Goal: Answer question/provide support

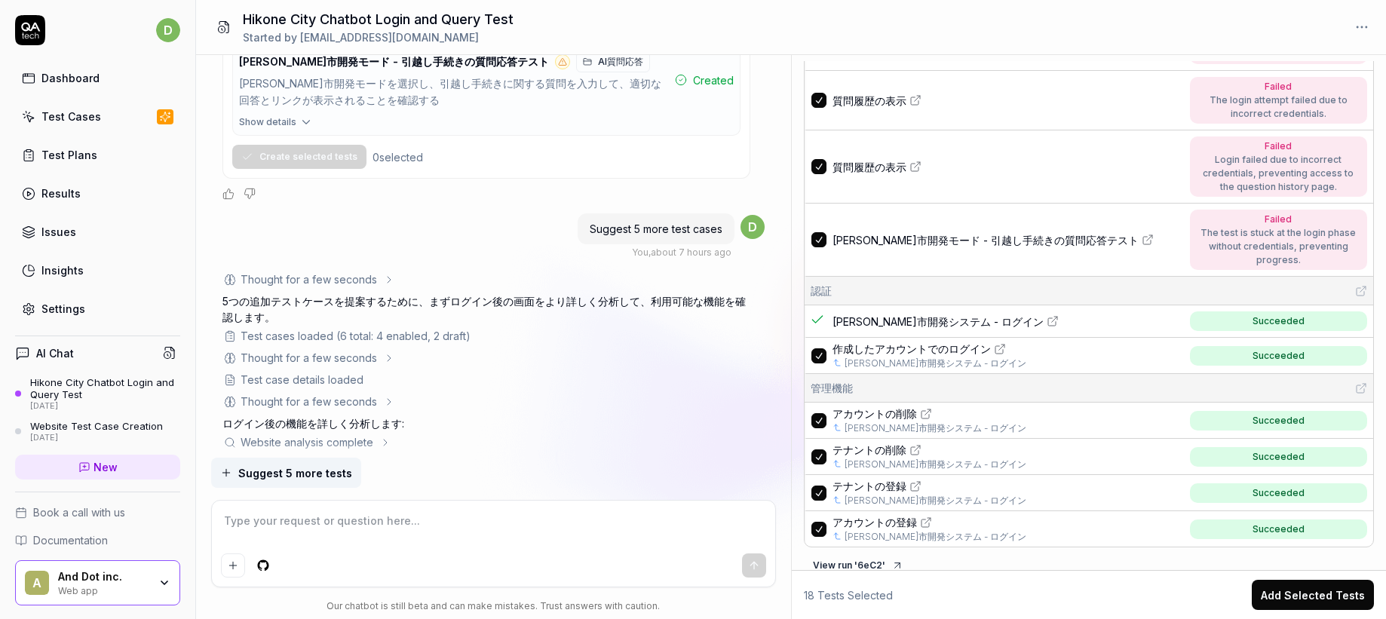
scroll to position [3104, 0]
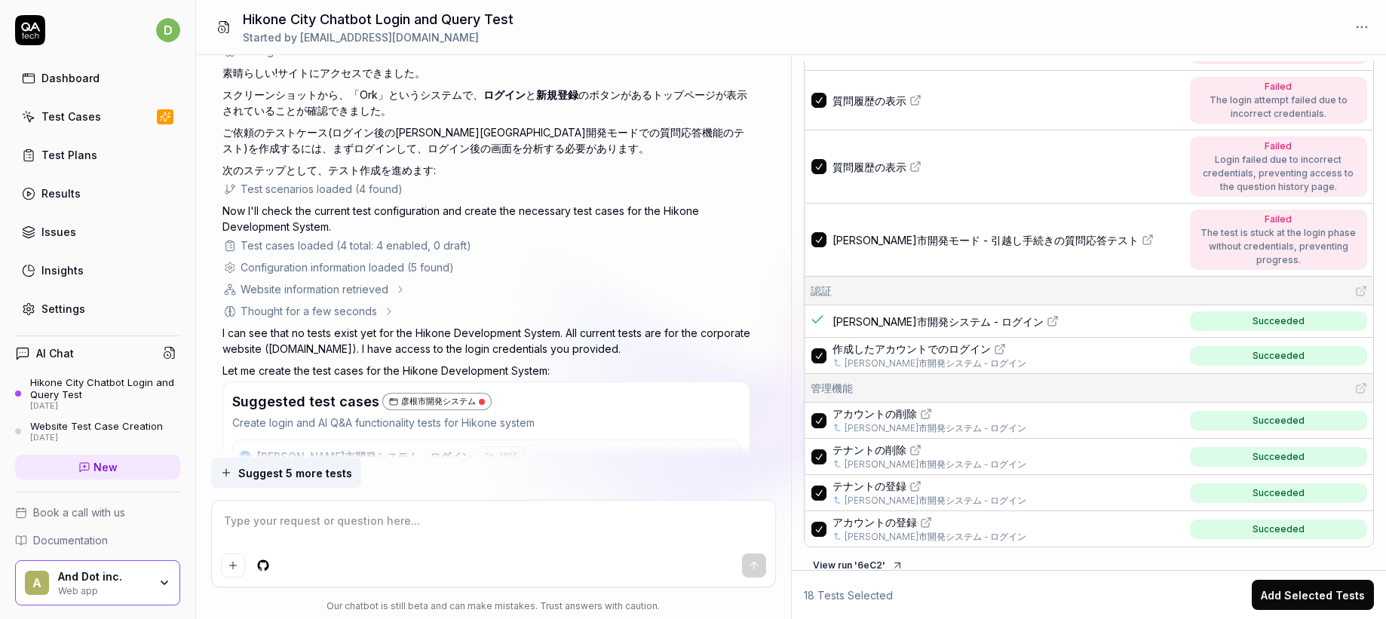
click at [499, 121] on div "素晴らしい!サイトにアクセスできました。 スクリーンショットから、「Ork」というシステムで、 ログイン と 新規登録 のボタンがあるトップページが表示されて…" at bounding box center [487, 121] width 528 height 113
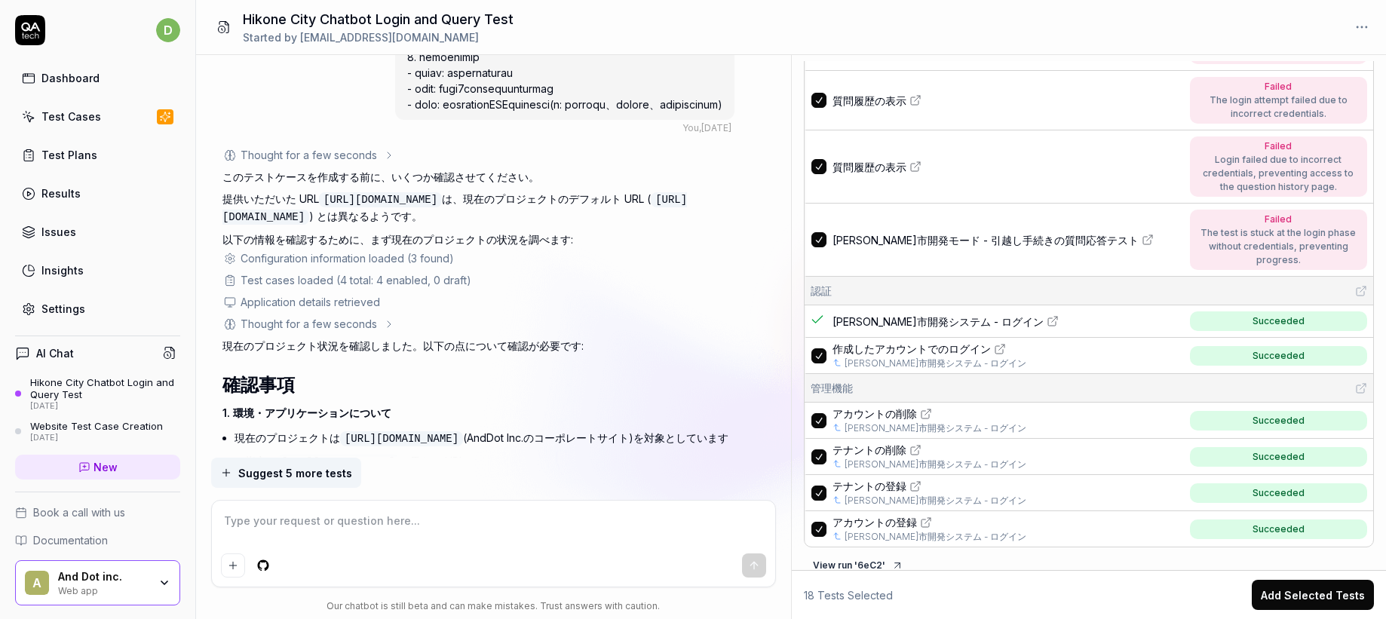
scroll to position [129, 0]
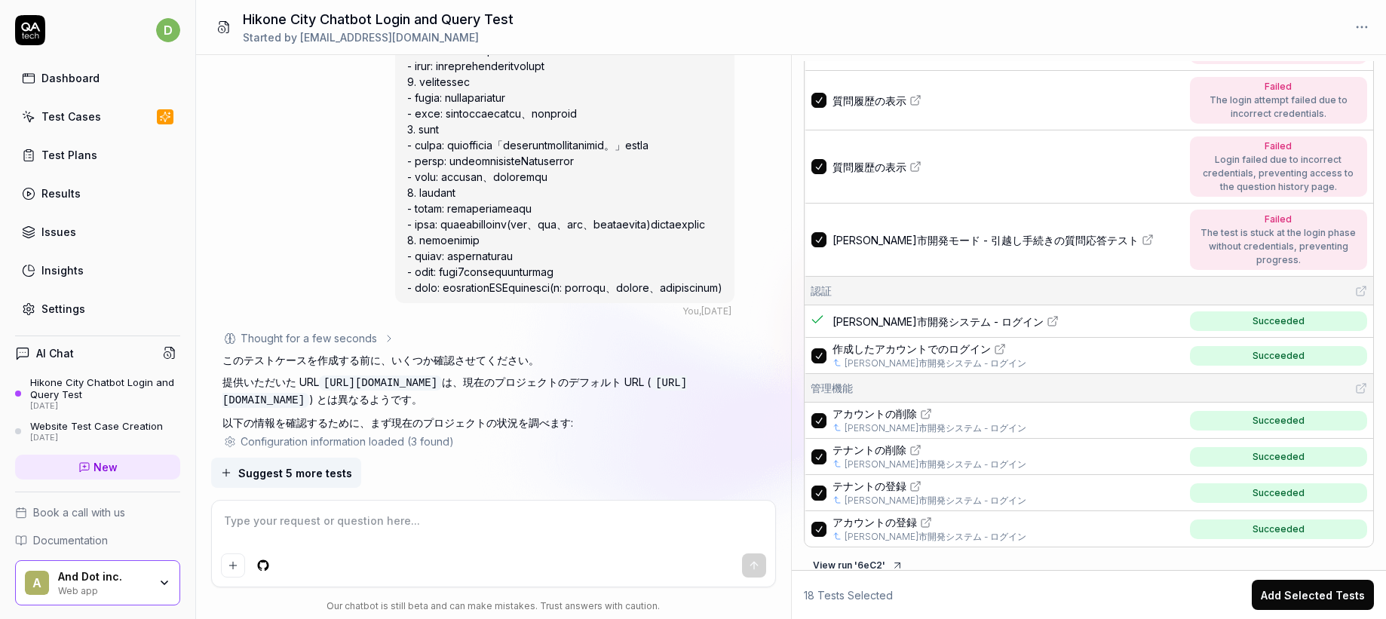
click at [536, 167] on div at bounding box center [564, 122] width 339 height 364
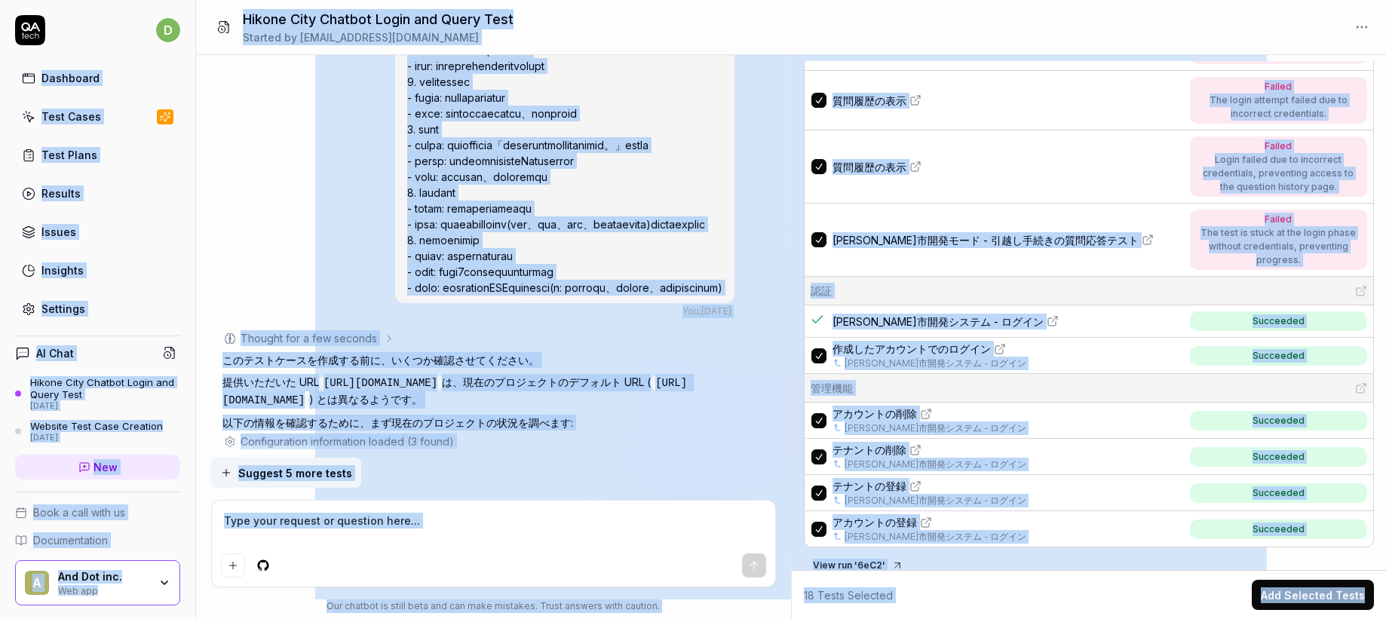
click at [536, 167] on div at bounding box center [564, 122] width 339 height 364
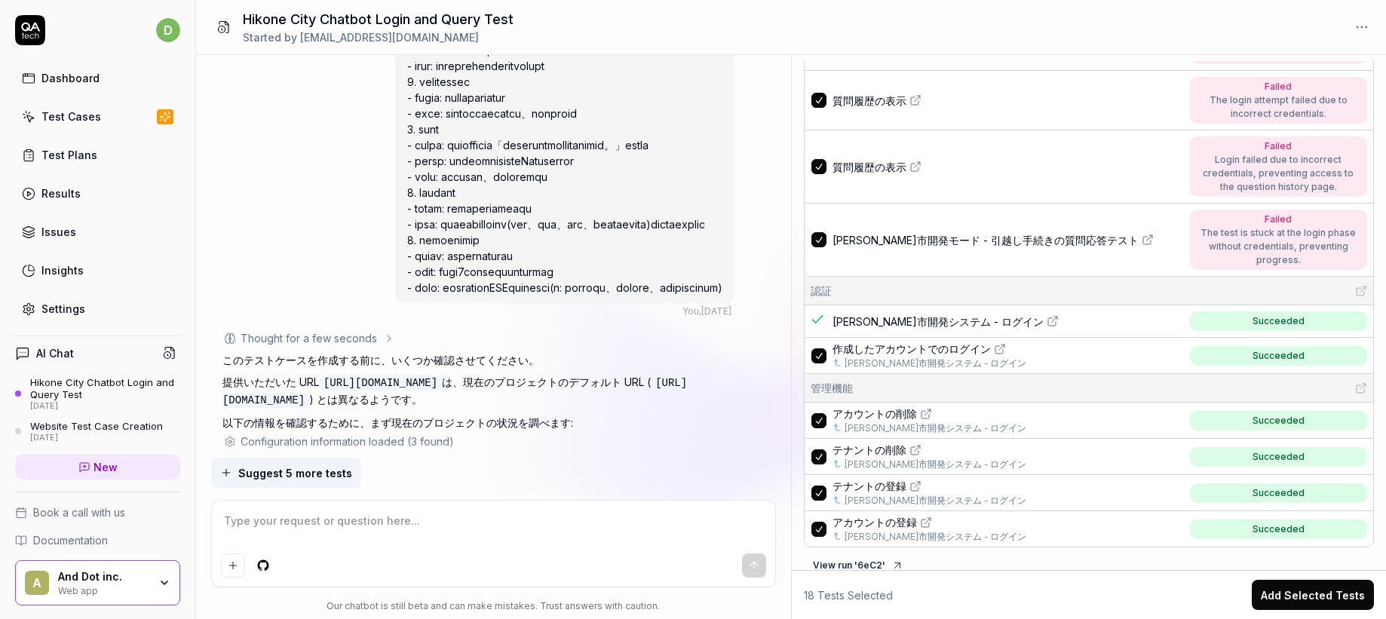
scroll to position [0, 0]
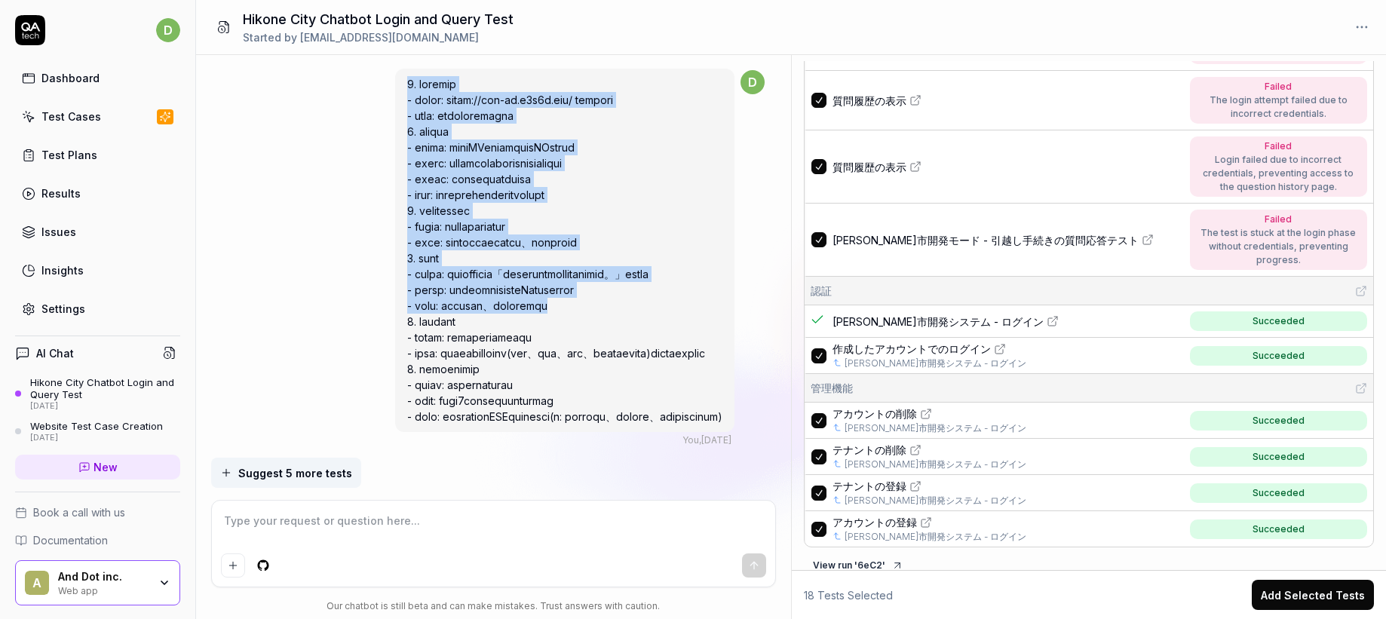
drag, startPoint x: 241, startPoint y: 76, endPoint x: 502, endPoint y: 270, distance: 325.1
click at [516, 295] on div at bounding box center [564, 251] width 339 height 364
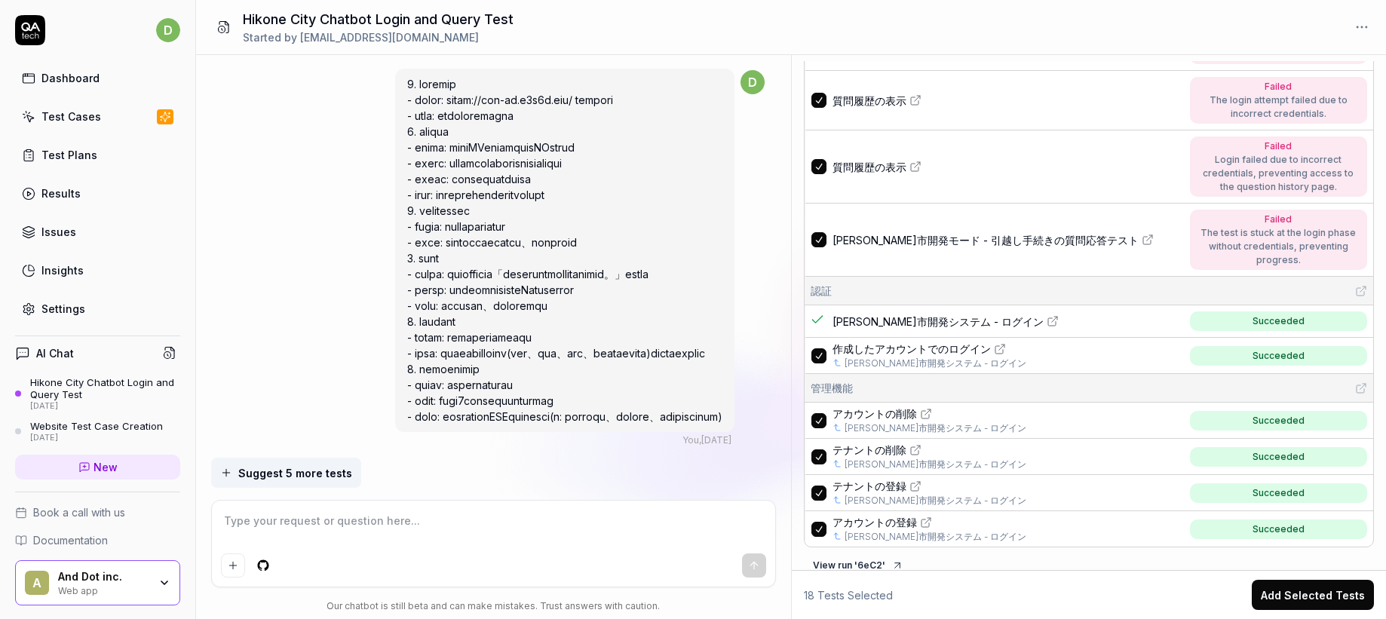
click at [395, 77] on div at bounding box center [564, 251] width 339 height 364
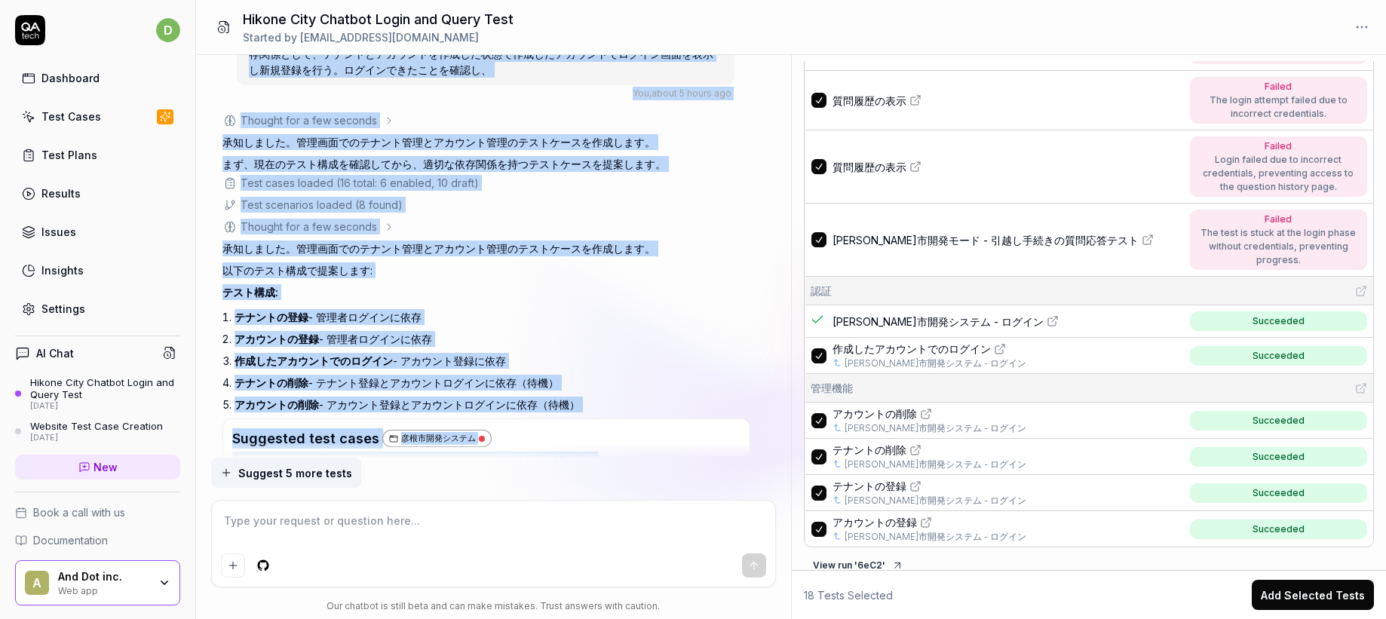
scroll to position [8607, 0]
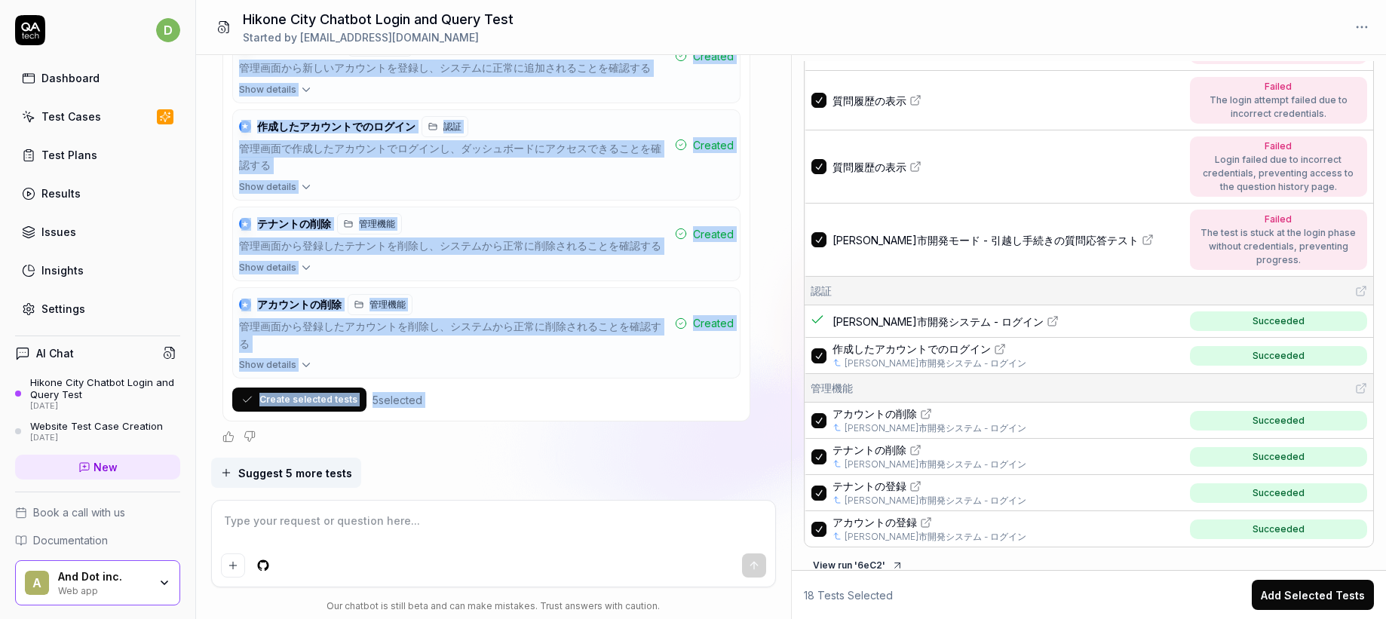
drag, startPoint x: 244, startPoint y: 68, endPoint x: 708, endPoint y: 441, distance: 594.9
click at [708, 441] on div "You , [DATE] d Thought for a few seconds このテストケースを作成する前に、いくつか確認させてください。 提供いただいた…" at bounding box center [493, 256] width 595 height 403
copy div "8. loremip - dolor: sitam://con-ad.e6s6d.eiu/ tempori - utla: etdoloremagna 1. …"
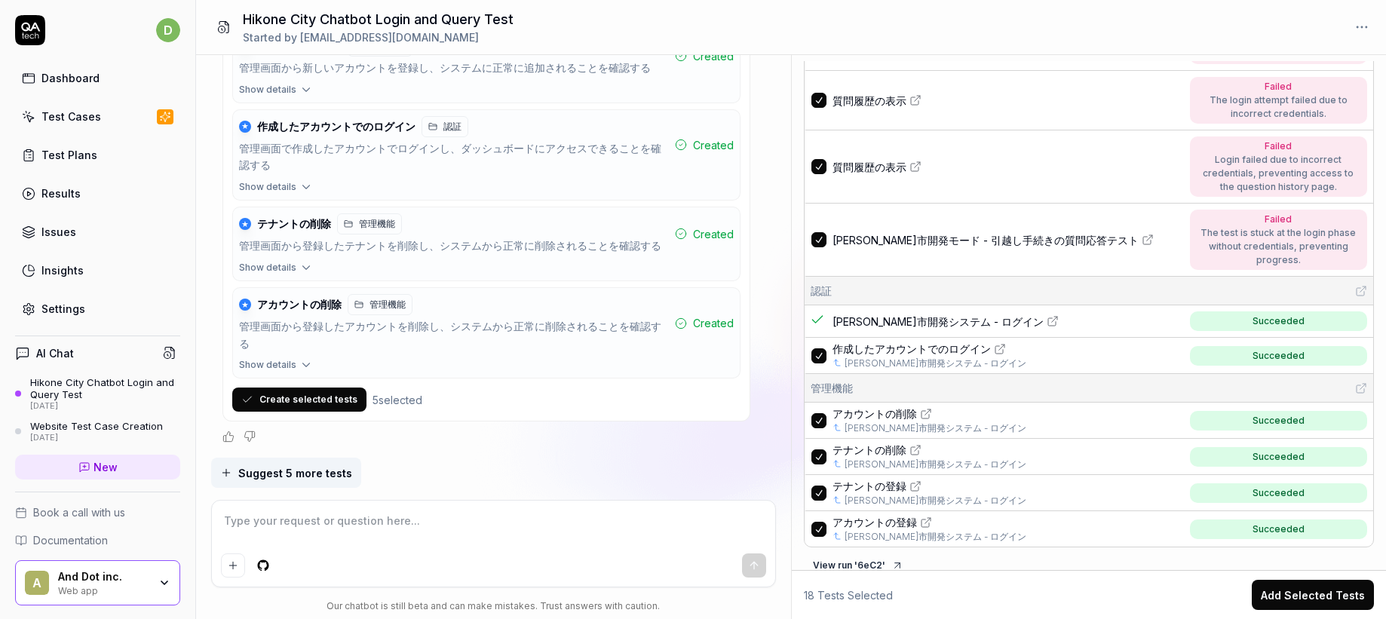
click at [621, 468] on div "Suggest 5 more tests" at bounding box center [494, 473] width 566 height 30
type textarea "*"
